Goal: Transaction & Acquisition: Purchase product/service

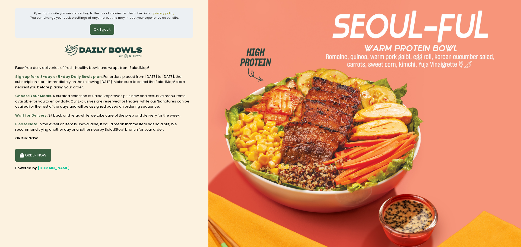
click at [110, 30] on button "Ok, I got it" at bounding box center [102, 29] width 24 height 10
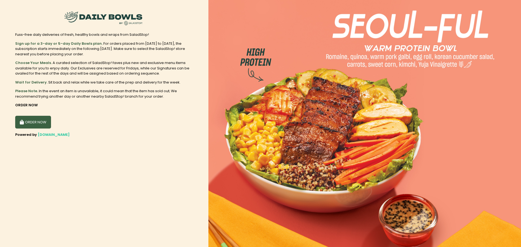
click at [47, 123] on button "ORDER NOW" at bounding box center [33, 122] width 36 height 13
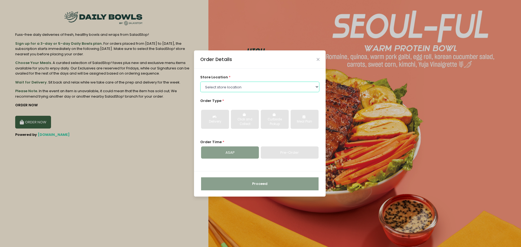
click at [228, 89] on select "Select store location [GEOGRAPHIC_DATA] [PERSON_NAME][GEOGRAPHIC_DATA] [GEOGRAP…" at bounding box center [259, 87] width 119 height 10
select select "63a9723d37b89823b733ab85"
click at [200, 82] on select "Select store location [GEOGRAPHIC_DATA] [PERSON_NAME][GEOGRAPHIC_DATA] [GEOGRAP…" at bounding box center [259, 87] width 119 height 10
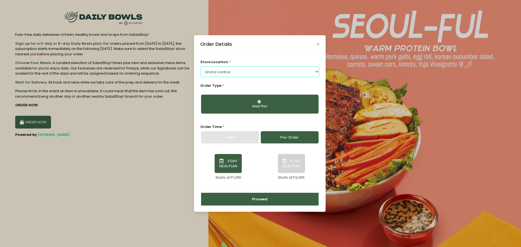
click at [210, 69] on select "Select store location [GEOGRAPHIC_DATA] [PERSON_NAME][GEOGRAPHIC_DATA] [GEOGRAP…" at bounding box center [259, 71] width 119 height 10
click at [200, 66] on select "Select store location [GEOGRAPHIC_DATA] [PERSON_NAME][GEOGRAPHIC_DATA] [GEOGRAP…" at bounding box center [259, 71] width 119 height 10
click at [237, 136] on div "ASAP" at bounding box center [230, 137] width 58 height 12
click at [263, 105] on div "Meal Plan" at bounding box center [260, 106] width 110 height 5
click at [236, 104] on button "Meal Plan" at bounding box center [259, 104] width 117 height 19
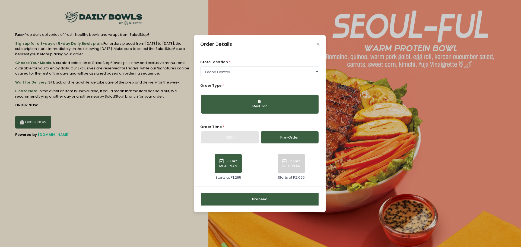
click at [245, 139] on div "ASAP" at bounding box center [230, 137] width 58 height 12
click at [231, 103] on button "Meal Plan" at bounding box center [259, 104] width 117 height 19
click at [119, 111] on div "Order Details store location * Select store location [GEOGRAPHIC_DATA] [PERSON_…" at bounding box center [260, 123] width 521 height 247
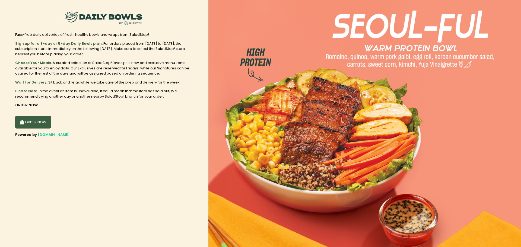
click at [47, 134] on span "[DOMAIN_NAME]" at bounding box center [54, 134] width 32 height 5
click at [37, 122] on button "ORDER NOW" at bounding box center [33, 122] width 36 height 13
select select "63a9723d37b89823b733ab85"
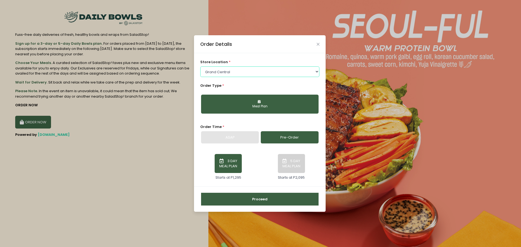
click at [262, 68] on select "Select store location [GEOGRAPHIC_DATA] [PERSON_NAME][GEOGRAPHIC_DATA] [GEOGRAP…" at bounding box center [259, 71] width 119 height 10
click at [214, 207] on div "Proceed" at bounding box center [260, 198] width 132 height 25
click at [248, 203] on button "Proceed" at bounding box center [259, 199] width 117 height 13
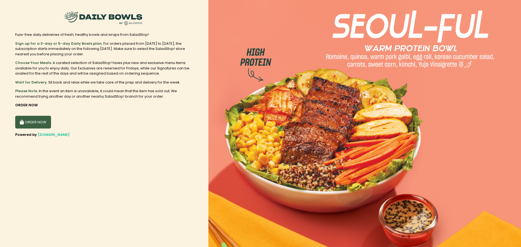
click at [49, 123] on button "ORDER NOW" at bounding box center [33, 122] width 36 height 13
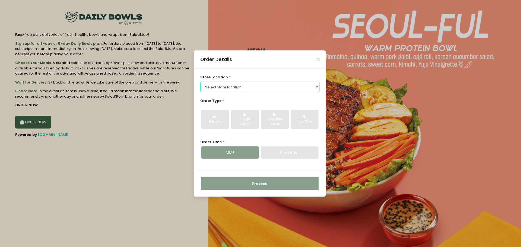
click at [215, 89] on select "Select store location [GEOGRAPHIC_DATA] [PERSON_NAME][GEOGRAPHIC_DATA] [GEOGRAP…" at bounding box center [259, 87] width 119 height 10
click at [200, 82] on select "Select store location [GEOGRAPHIC_DATA] [PERSON_NAME][GEOGRAPHIC_DATA] [GEOGRAP…" at bounding box center [259, 87] width 119 height 10
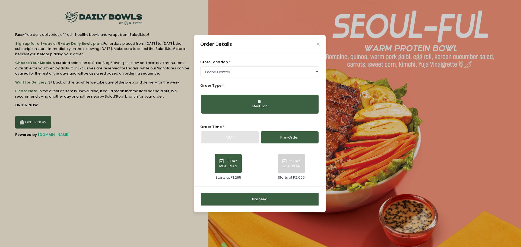
click at [244, 138] on div "ASAP" at bounding box center [230, 137] width 58 height 12
click at [275, 136] on link "Pre-Order" at bounding box center [290, 137] width 58 height 12
click at [240, 72] on select "Select store location [GEOGRAPHIC_DATA] [PERSON_NAME][GEOGRAPHIC_DATA] [GEOGRAP…" at bounding box center [259, 71] width 119 height 10
select select "67e395a6d94a29a58c2798ea"
click at [200, 66] on select "Select store location [GEOGRAPHIC_DATA] [PERSON_NAME][GEOGRAPHIC_DATA] [GEOGRAP…" at bounding box center [259, 71] width 119 height 10
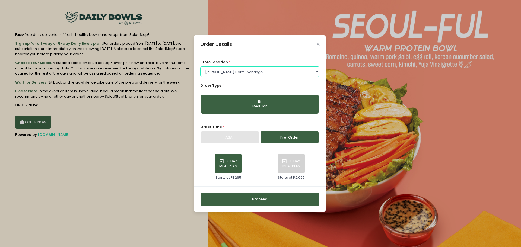
click at [229, 72] on select "Select store location [GEOGRAPHIC_DATA] [PERSON_NAME][GEOGRAPHIC_DATA] [GEOGRAP…" at bounding box center [259, 71] width 119 height 10
click at [200, 68] on select "Select store location [GEOGRAPHIC_DATA] [PERSON_NAME][GEOGRAPHIC_DATA] [GEOGRAP…" at bounding box center [259, 71] width 119 height 10
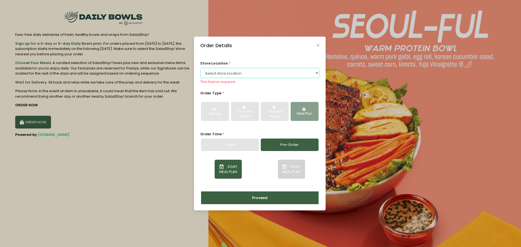
click at [240, 74] on select "Select store location [GEOGRAPHIC_DATA] [PERSON_NAME][GEOGRAPHIC_DATA] [GEOGRAP…" at bounding box center [259, 73] width 119 height 10
click at [200, 68] on select "Select store location [GEOGRAPHIC_DATA] [PERSON_NAME][GEOGRAPHIC_DATA] [GEOGRAP…" at bounding box center [259, 73] width 119 height 10
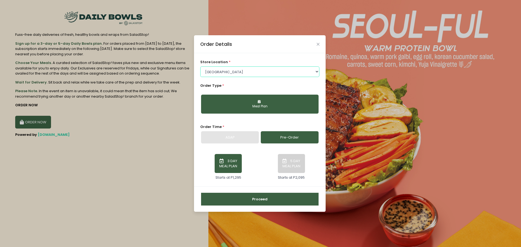
click at [236, 75] on select "Select store location [GEOGRAPHIC_DATA] [PERSON_NAME][GEOGRAPHIC_DATA] [GEOGRAP…" at bounding box center [259, 71] width 119 height 10
click at [200, 66] on select "Select store location [GEOGRAPHIC_DATA] [PERSON_NAME][GEOGRAPHIC_DATA] [GEOGRAP…" at bounding box center [259, 71] width 119 height 10
click at [230, 74] on select "Select store location [GEOGRAPHIC_DATA] [PERSON_NAME][GEOGRAPHIC_DATA] [GEOGRAP…" at bounding box center [259, 71] width 119 height 10
click at [200, 66] on select "Select store location [GEOGRAPHIC_DATA] [PERSON_NAME][GEOGRAPHIC_DATA] [GEOGRAP…" at bounding box center [259, 71] width 119 height 10
click at [229, 70] on select "Select store location [GEOGRAPHIC_DATA] [PERSON_NAME][GEOGRAPHIC_DATA] [GEOGRAP…" at bounding box center [259, 71] width 119 height 10
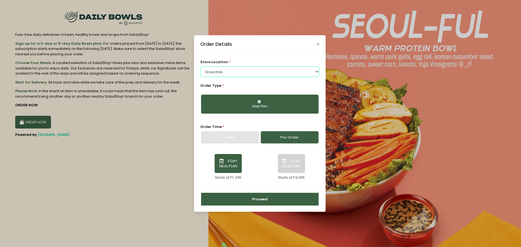
select select "67e395a6d94a29a58c2798ea"
click at [200, 66] on select "Select store location [GEOGRAPHIC_DATA] [PERSON_NAME][GEOGRAPHIC_DATA] [GEOGRAP…" at bounding box center [259, 71] width 119 height 10
